Goal: Answer question/provide support

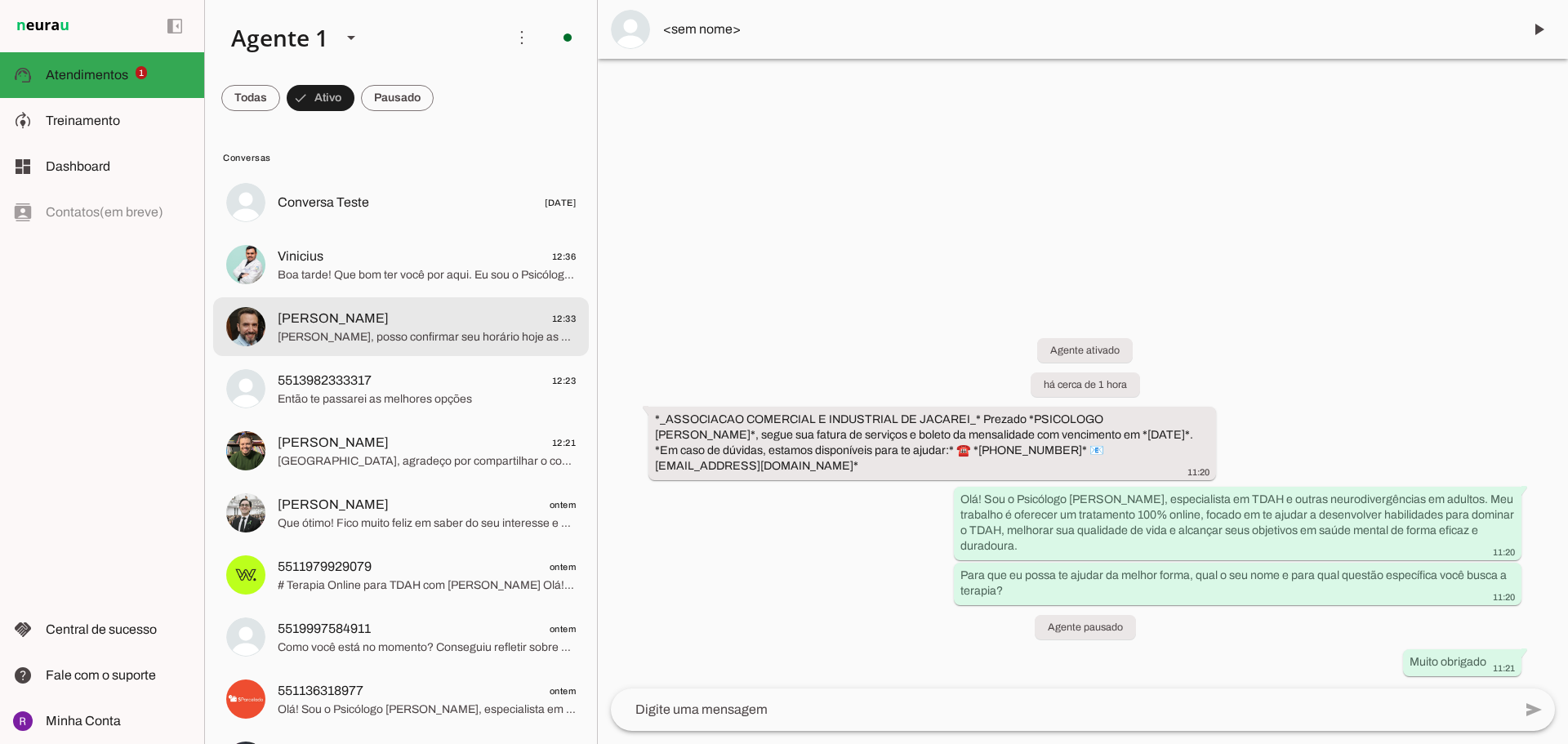
click at [370, 264] on span "Vinicius 12:36" at bounding box center [427, 256] width 298 height 21
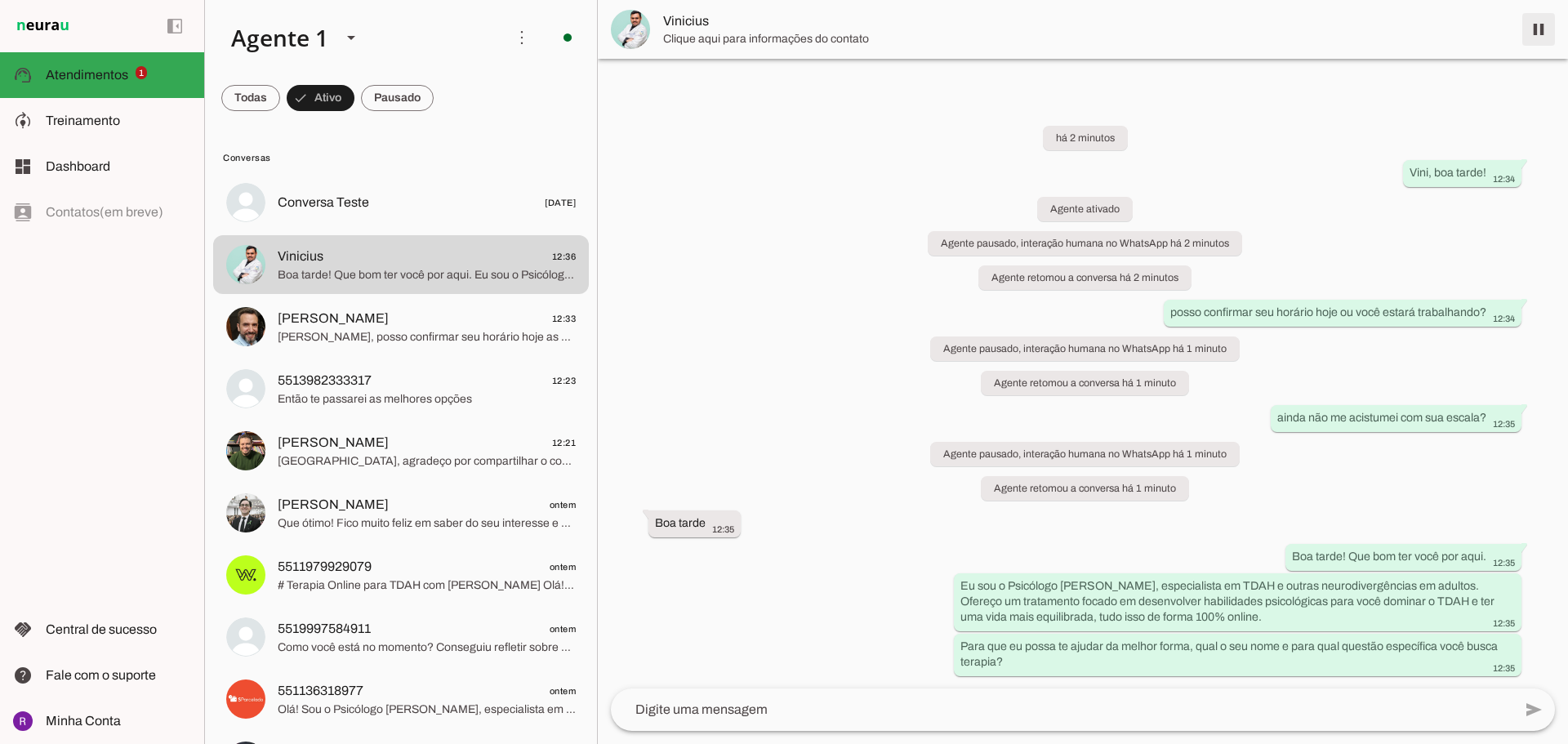
click at [1530, 24] on span at bounding box center [1539, 30] width 40 height 40
click at [552, 371] on span "12:23" at bounding box center [564, 381] width 25 height 21
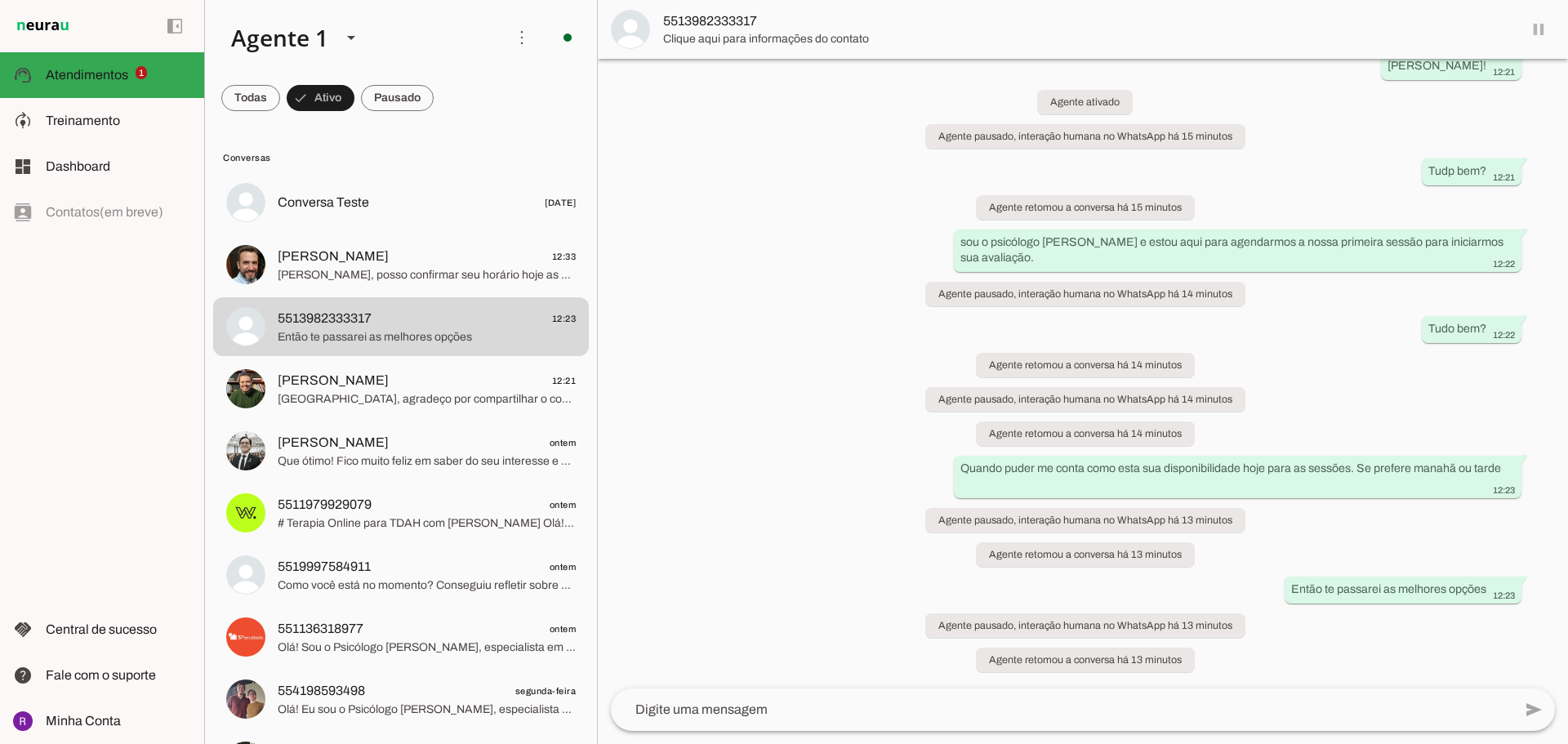
click at [1539, 27] on md-item "5513982333317" at bounding box center [1083, 29] width 970 height 58
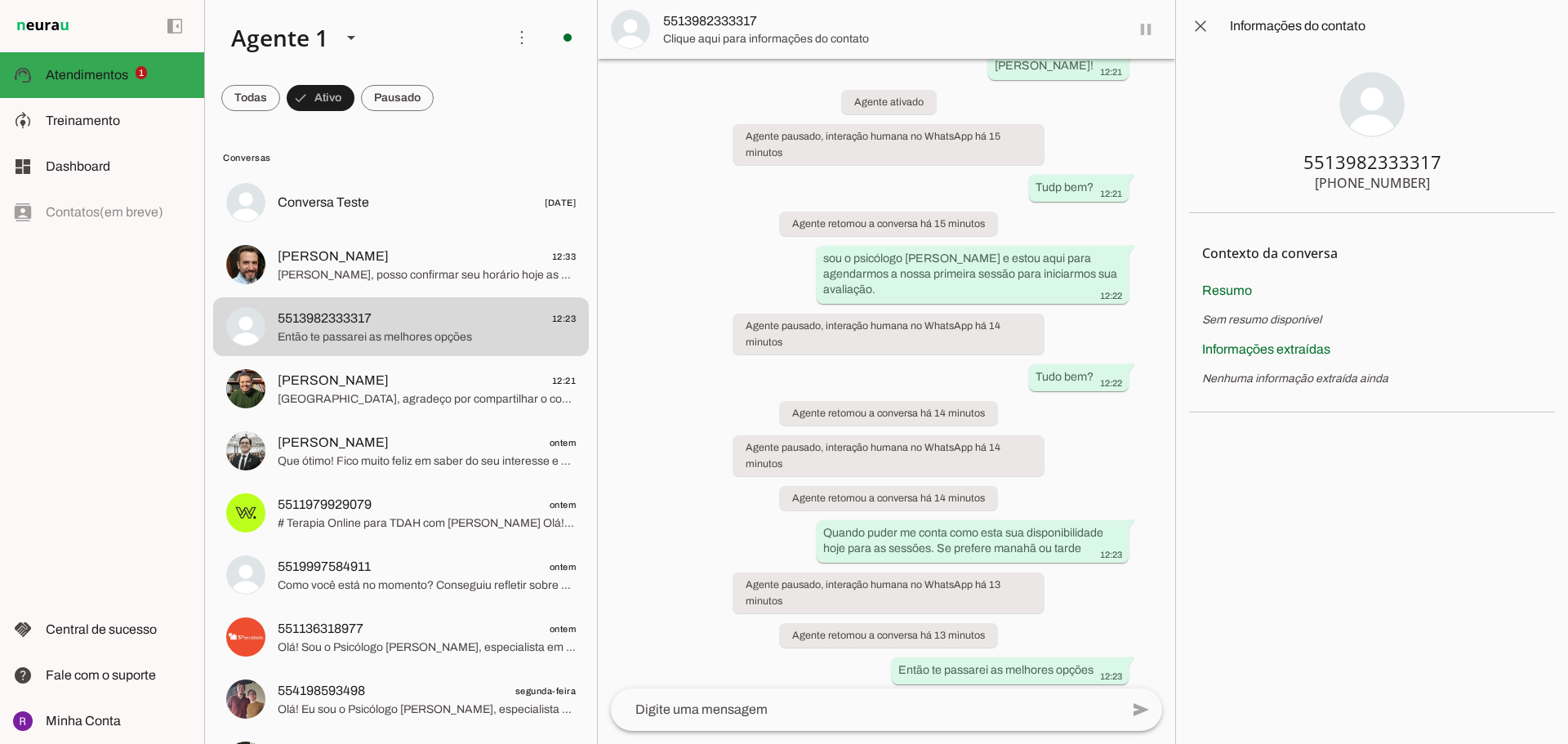
scroll to position [173, 0]
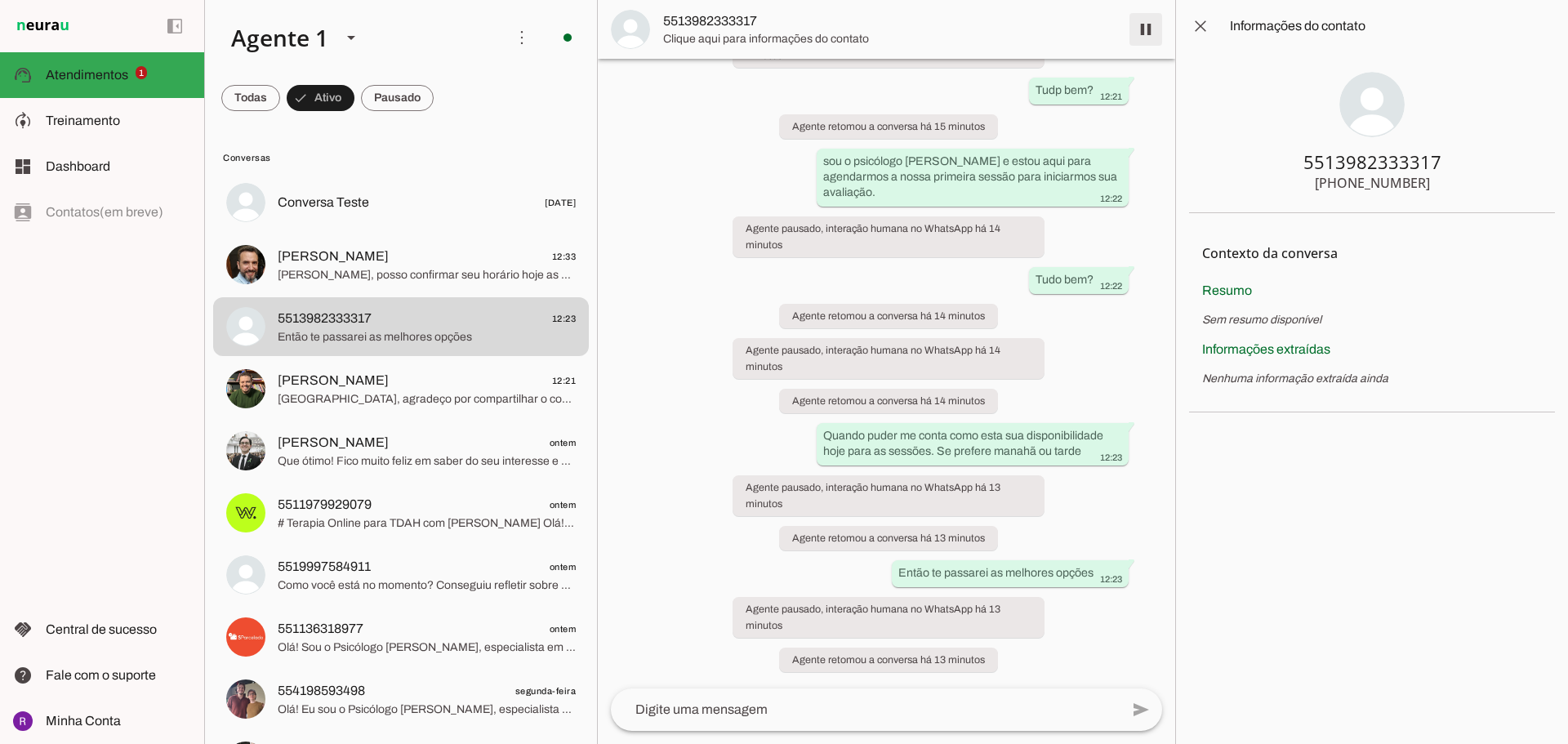
click at [1146, 31] on span at bounding box center [1146, 30] width 40 height 40
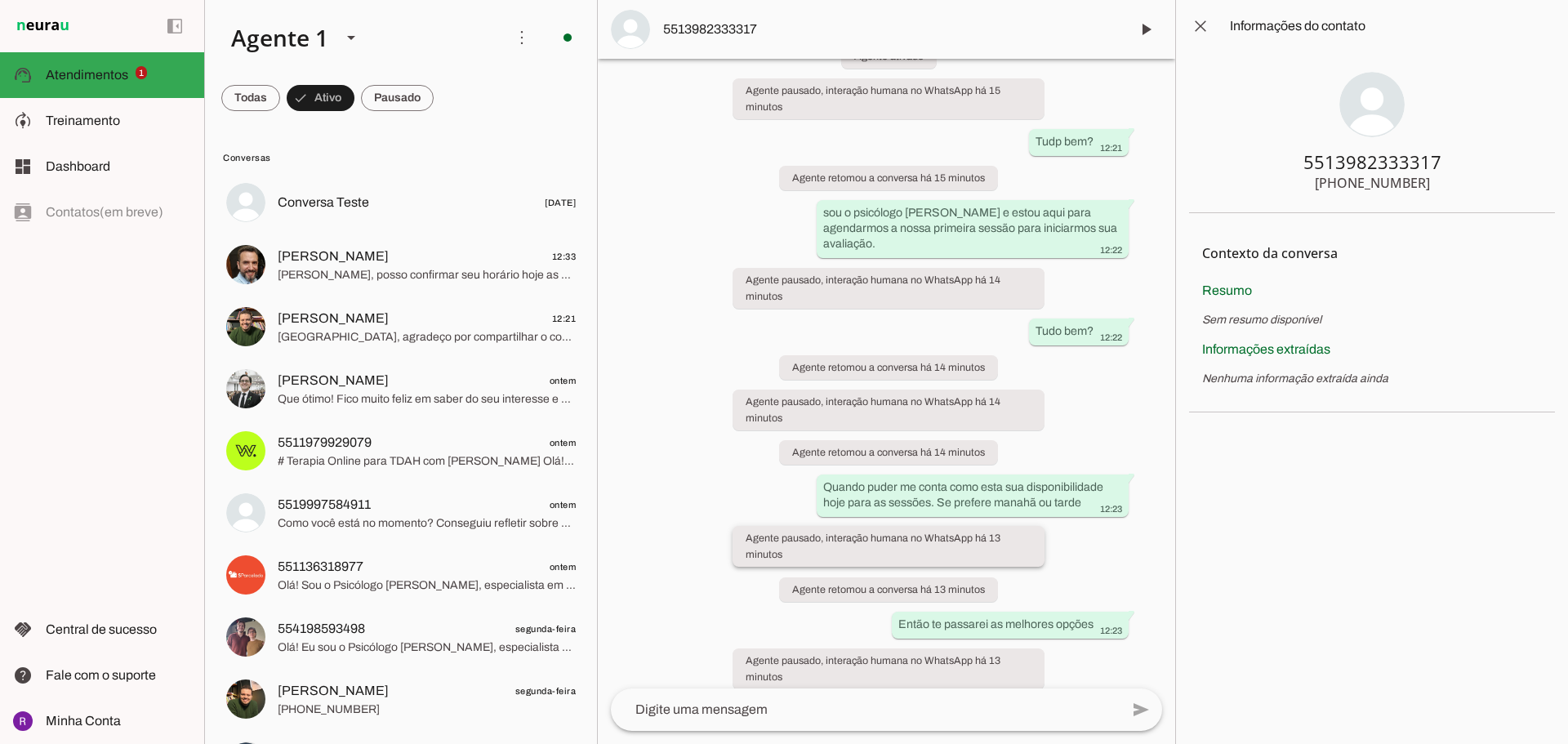
scroll to position [208, 0]
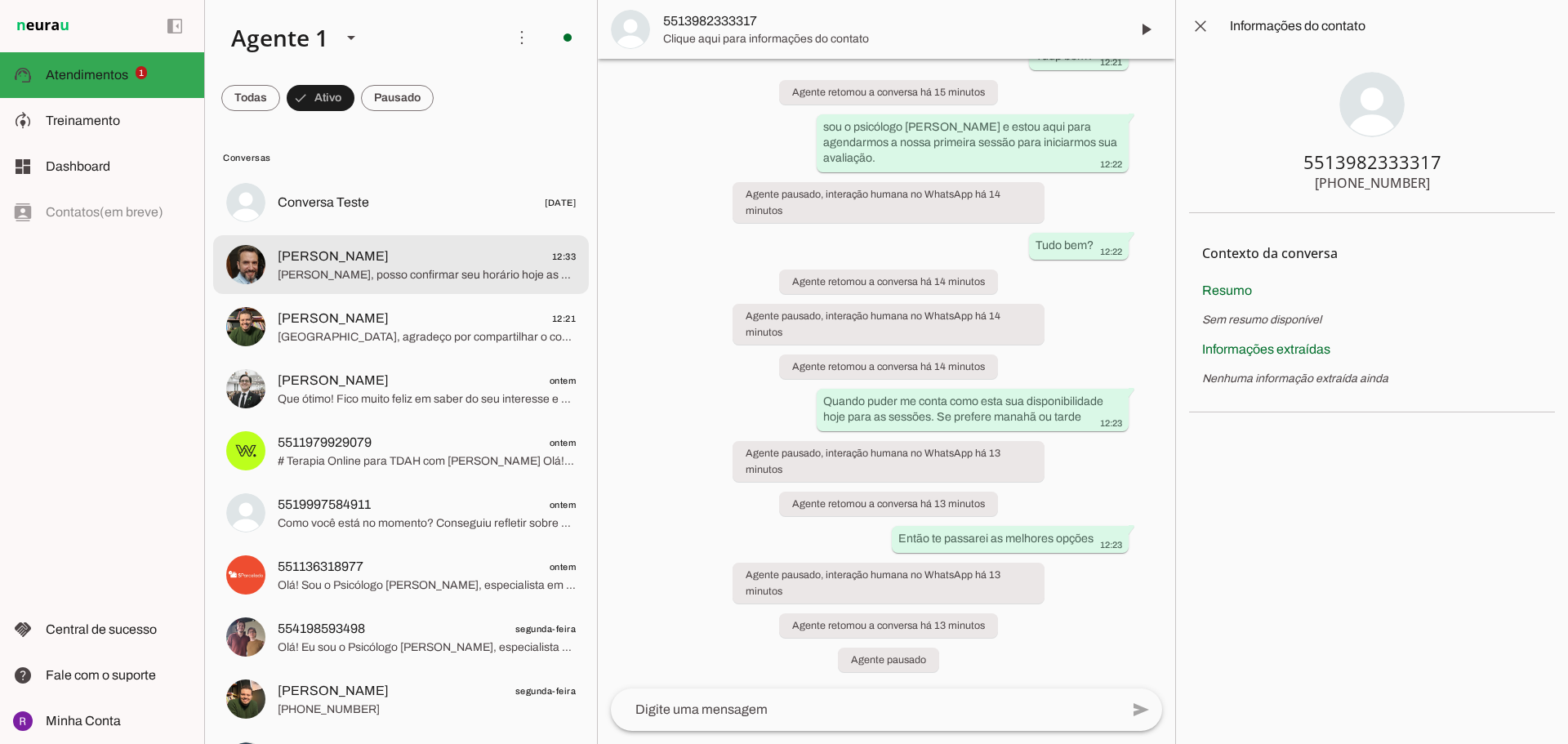
click at [362, 267] on span "[PERSON_NAME], posso confirmar seu horário hoje as 18h?" at bounding box center [427, 275] width 298 height 16
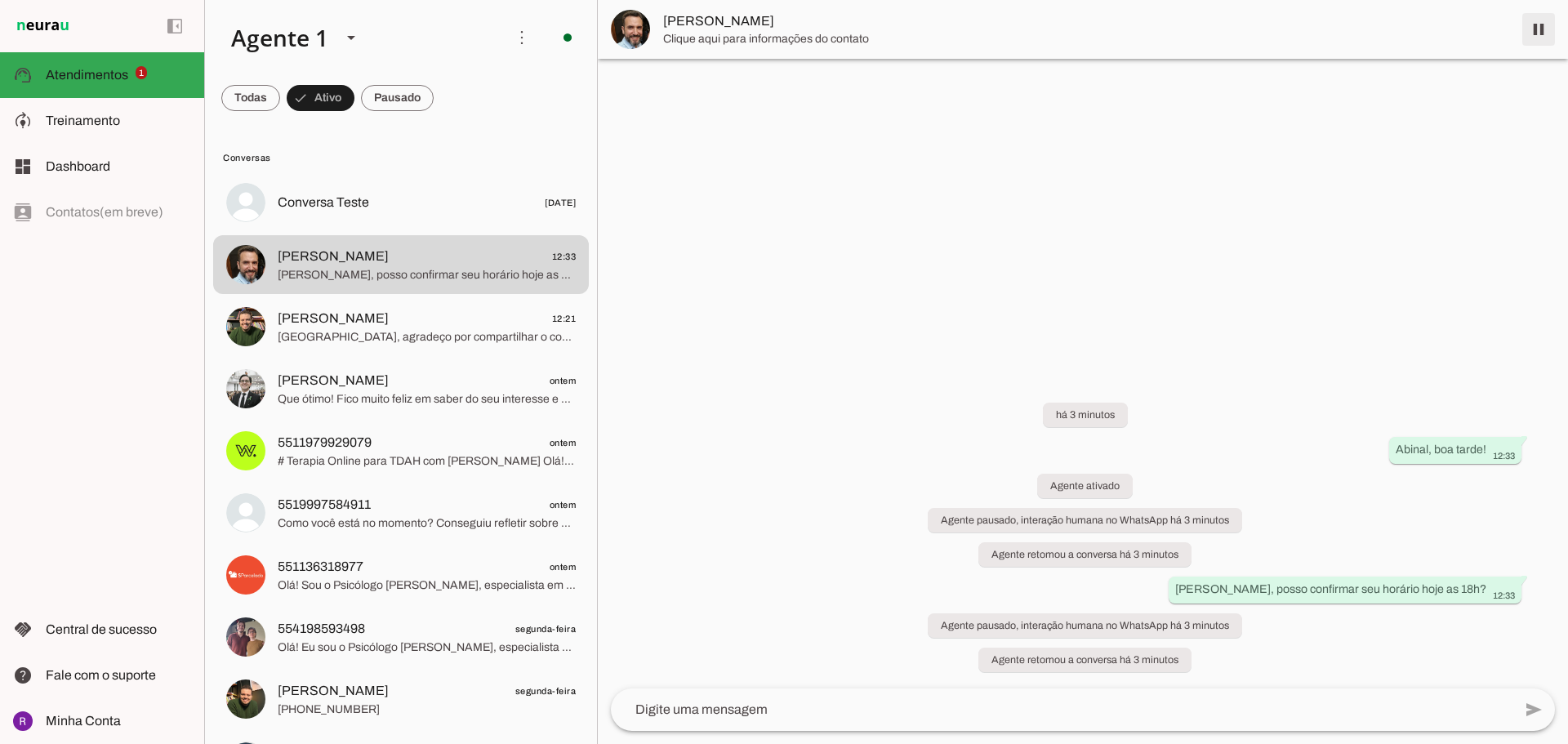
click at [1542, 27] on span at bounding box center [1539, 30] width 40 height 40
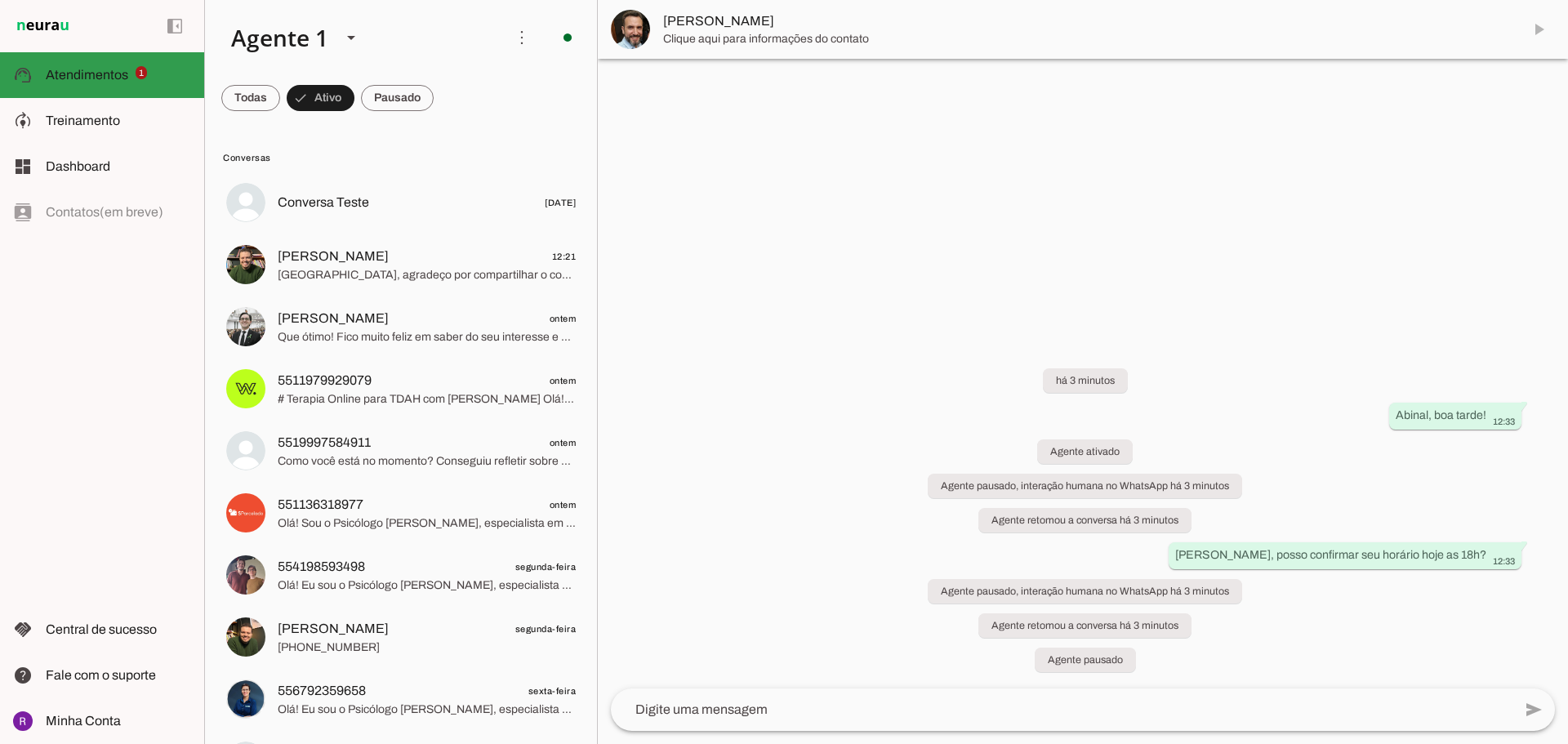
click at [92, 85] on md-item "support_agent Atendimentos Atendimentos 1" at bounding box center [102, 75] width 204 height 46
